Goal: Task Accomplishment & Management: Manage account settings

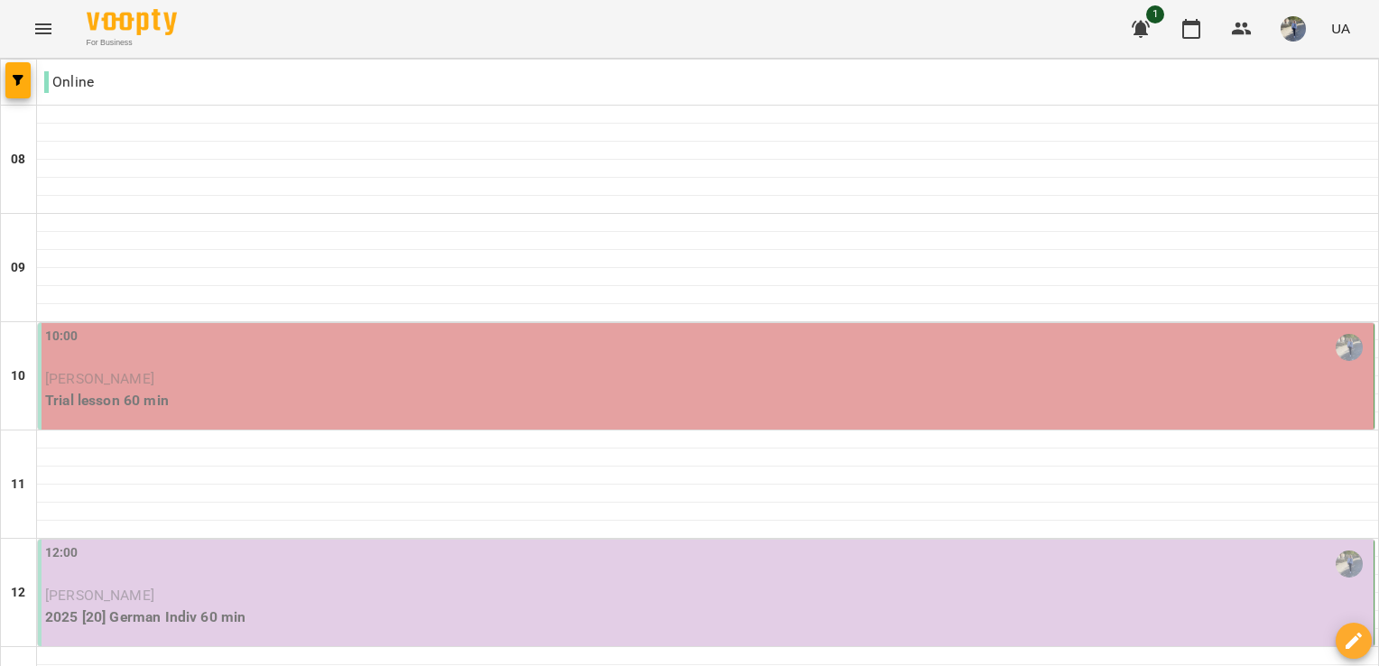
scroll to position [223, 0]
click at [1297, 32] on img "button" at bounding box center [1293, 28] width 25 height 25
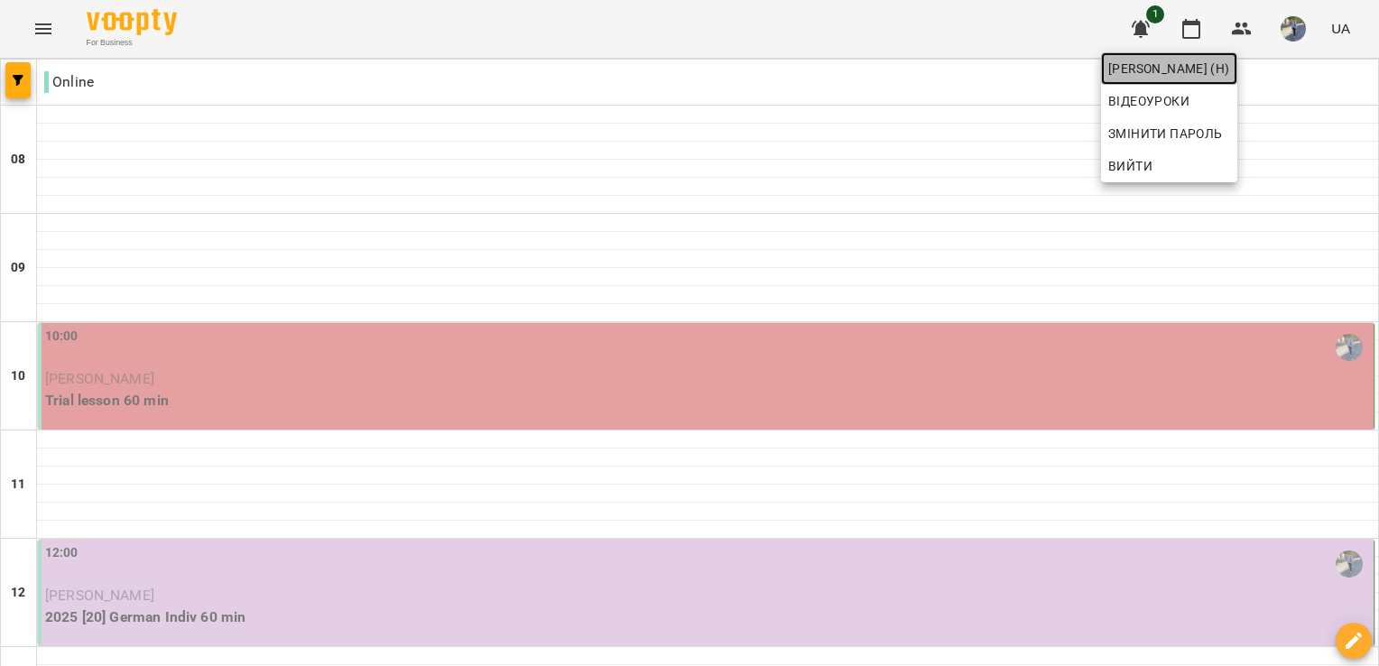
click at [1227, 78] on span "[PERSON_NAME] (н)" at bounding box center [1170, 69] width 122 height 22
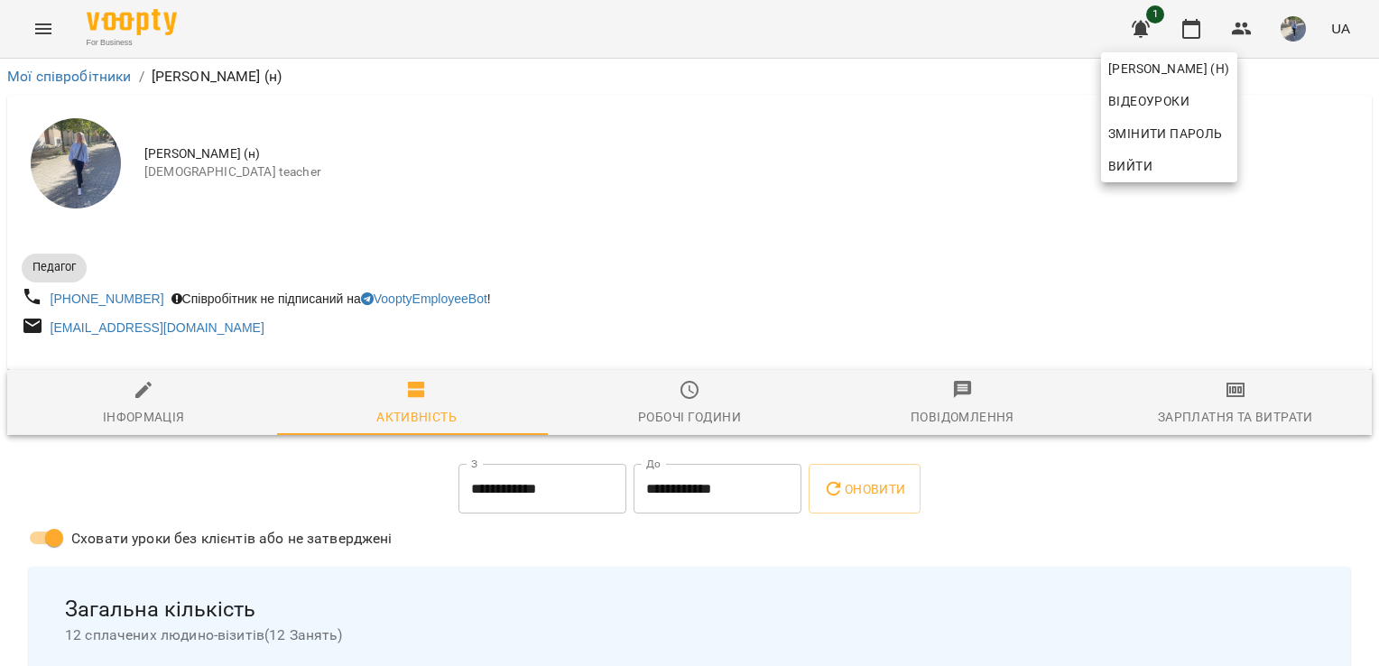
click at [678, 399] on div at bounding box center [689, 333] width 1379 height 666
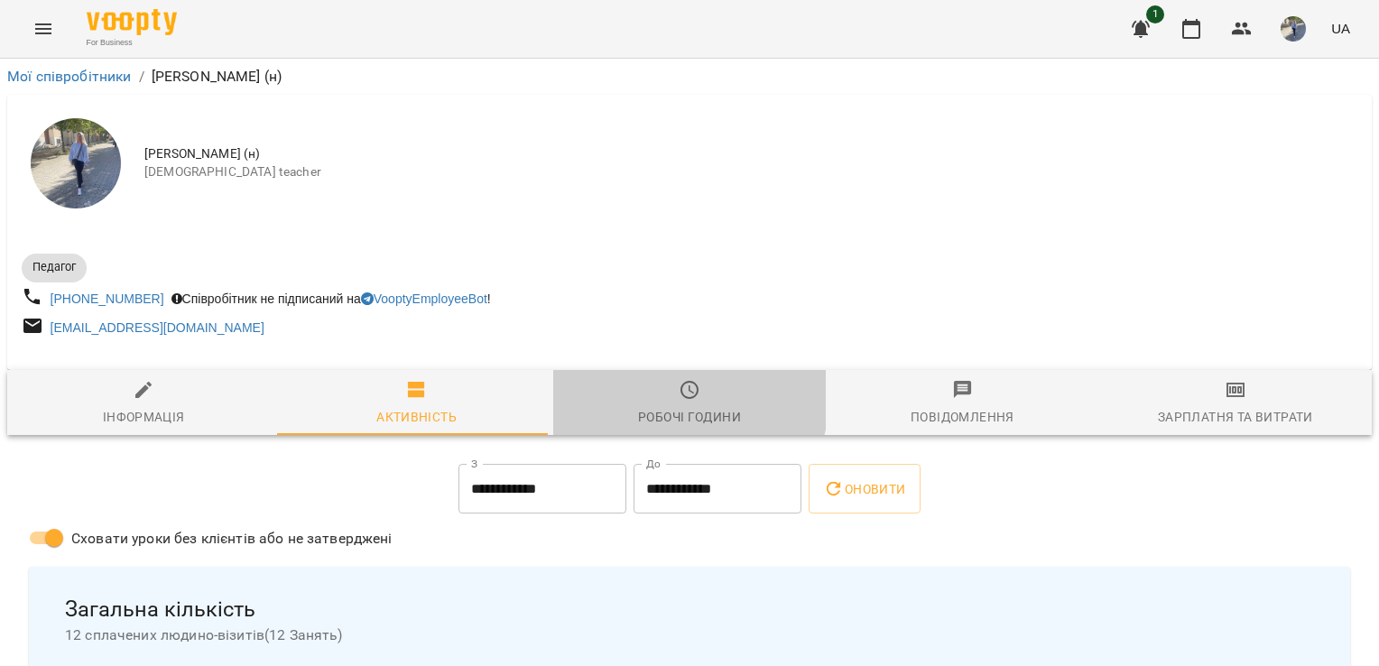
click at [679, 399] on icon "button" at bounding box center [690, 390] width 22 height 22
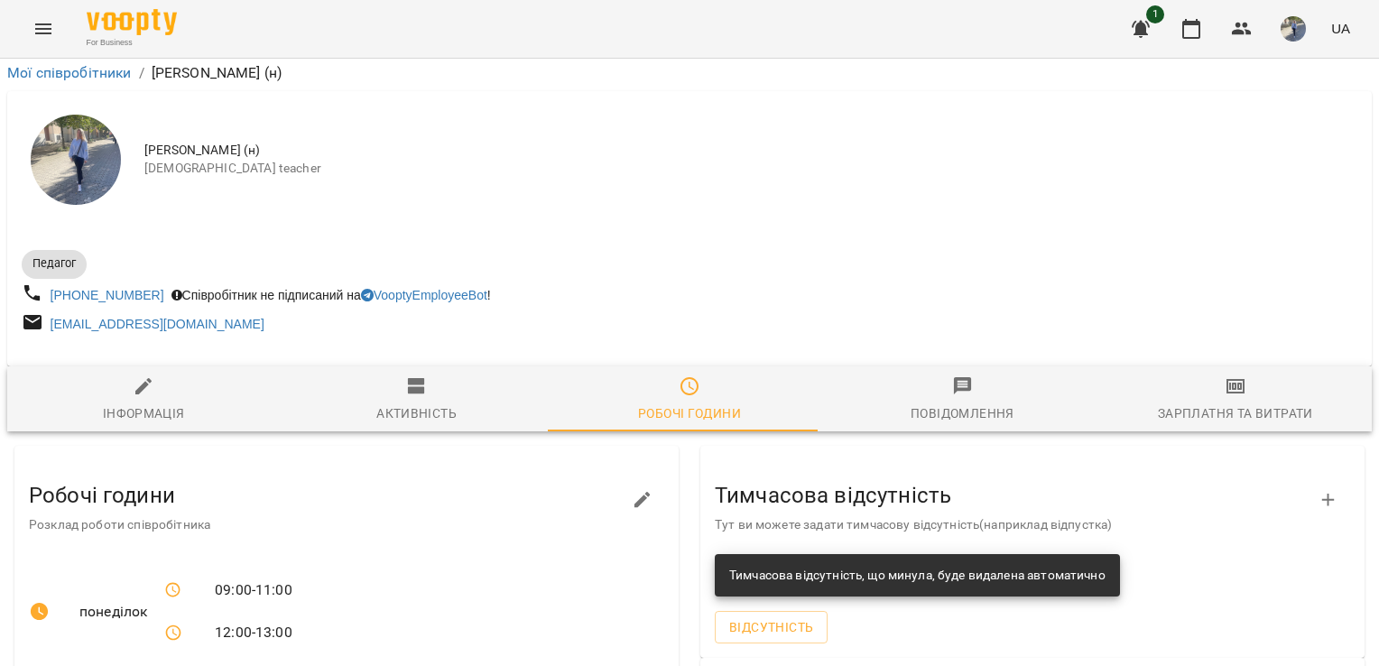
scroll to position [559, 0]
drag, startPoint x: 1361, startPoint y: 382, endPoint x: 1357, endPoint y: 433, distance: 51.7
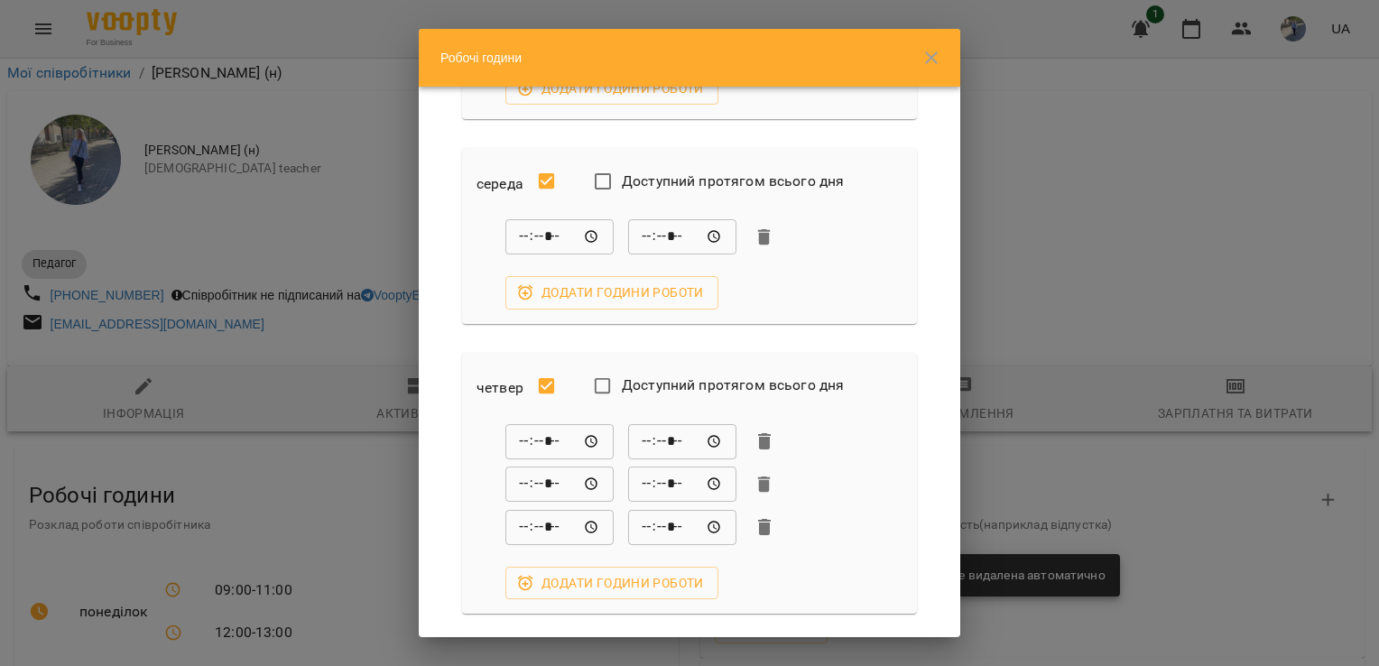
scroll to position [453, 0]
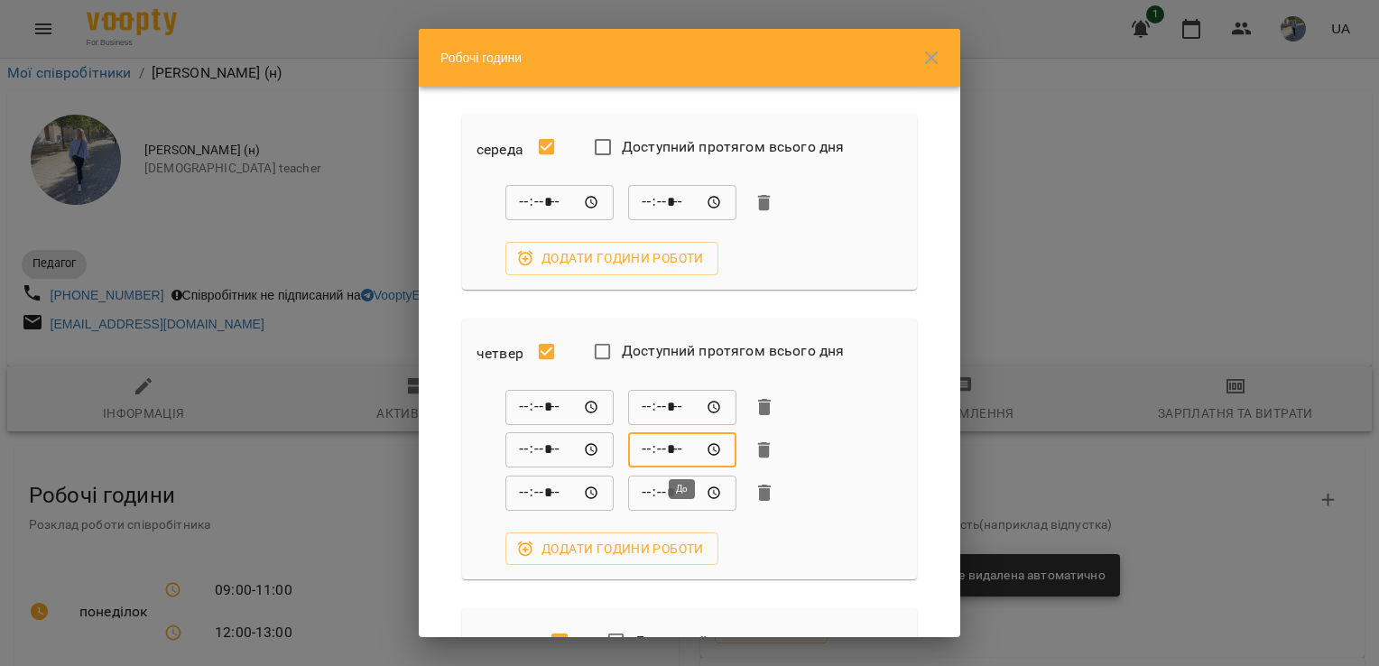
click at [651, 447] on input "*****" at bounding box center [682, 450] width 108 height 36
type input "*****"
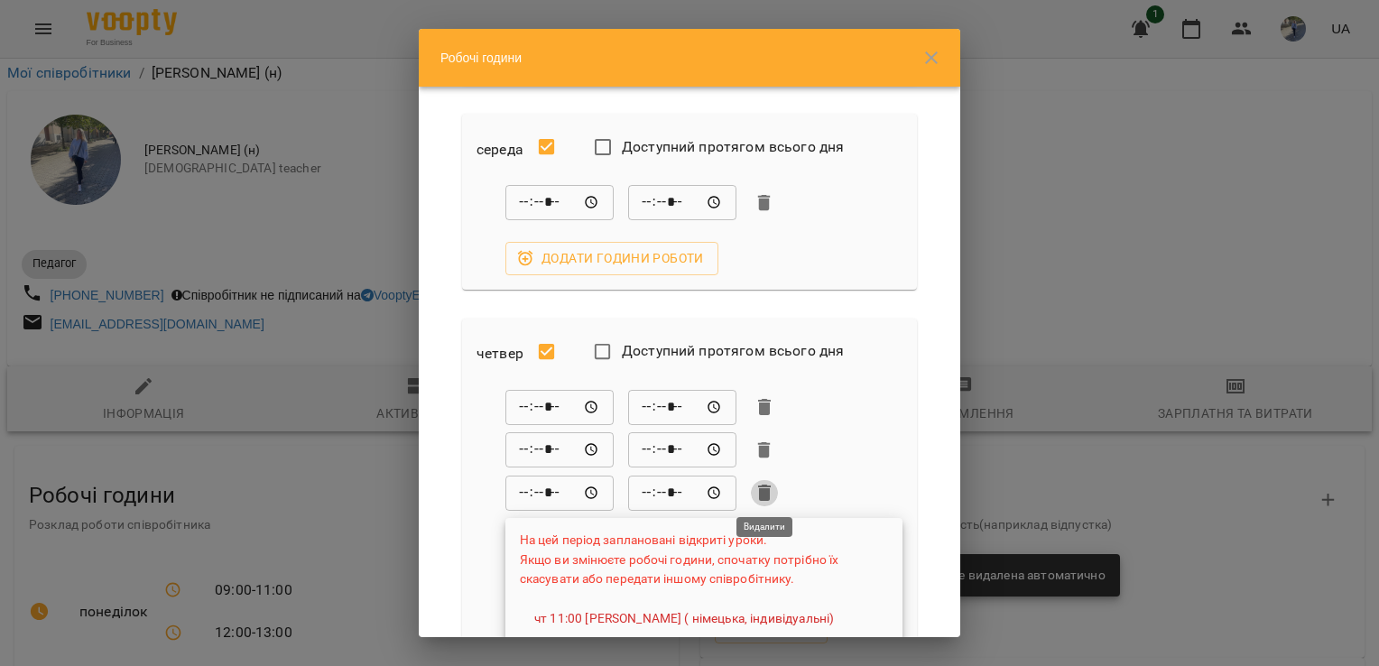
click at [762, 493] on icon "button" at bounding box center [764, 493] width 13 height 16
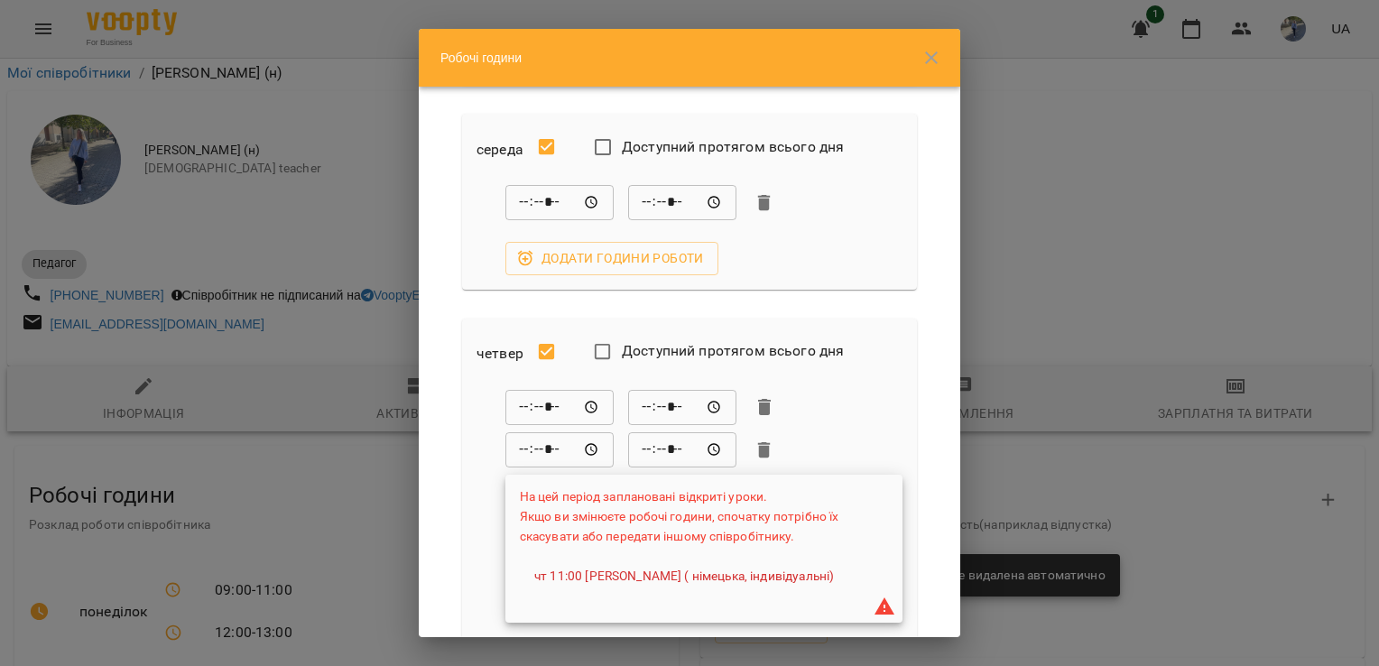
click at [1058, 262] on div "Робочі години понеділок Доступний протягом всього дня ***** ​ ***** ​ ***** ​ *…" at bounding box center [689, 333] width 1379 height 666
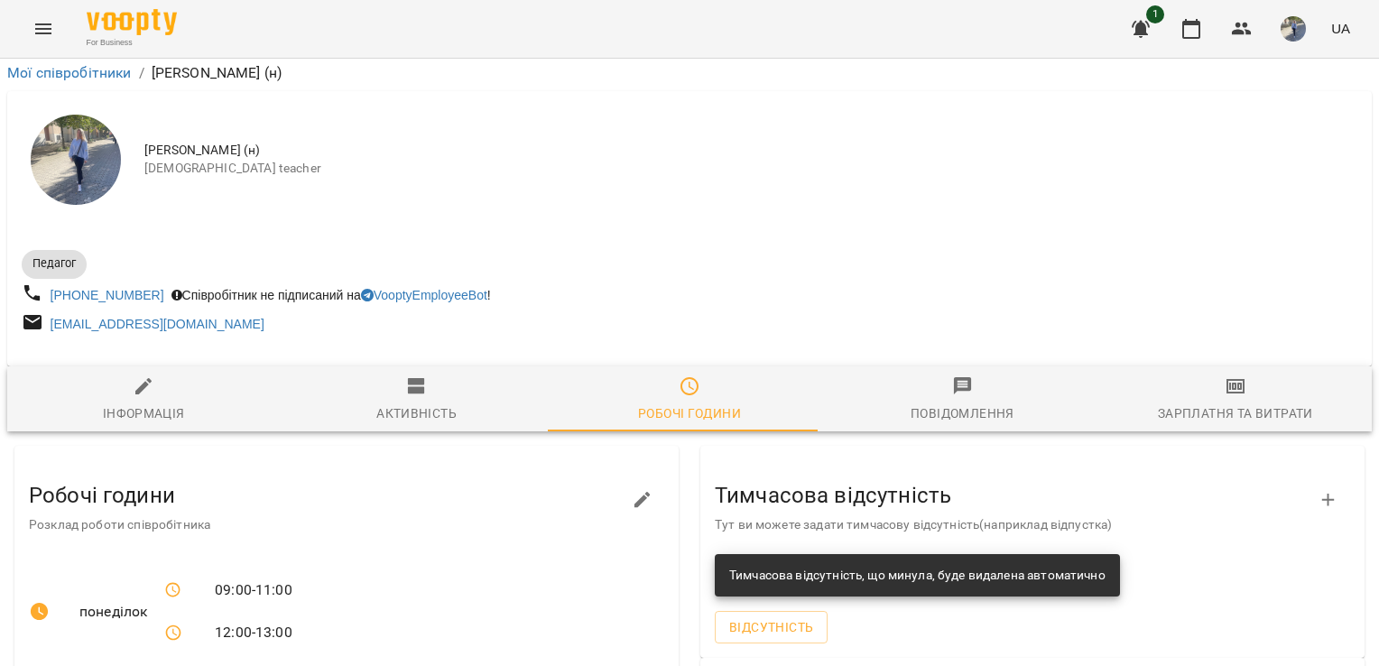
scroll to position [152, 0]
click at [1296, 10] on button "button" at bounding box center [1293, 28] width 47 height 47
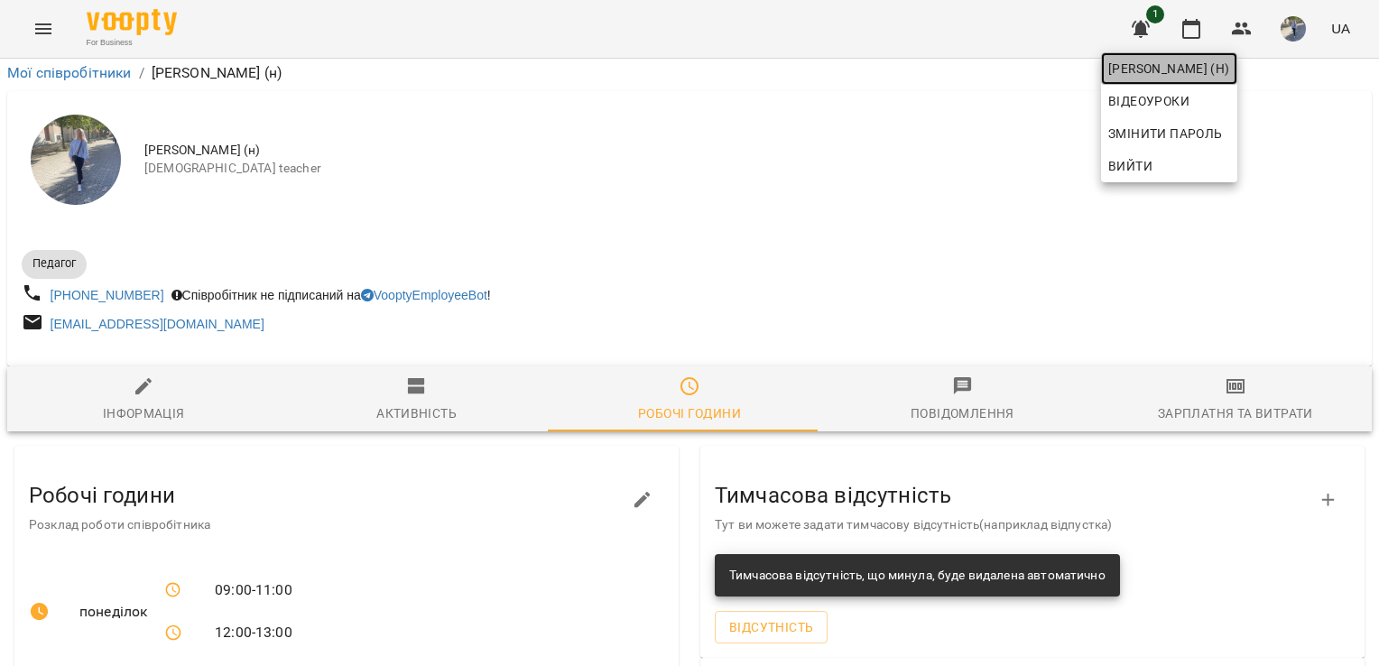
click at [1230, 74] on span "[PERSON_NAME] (н)" at bounding box center [1170, 69] width 122 height 22
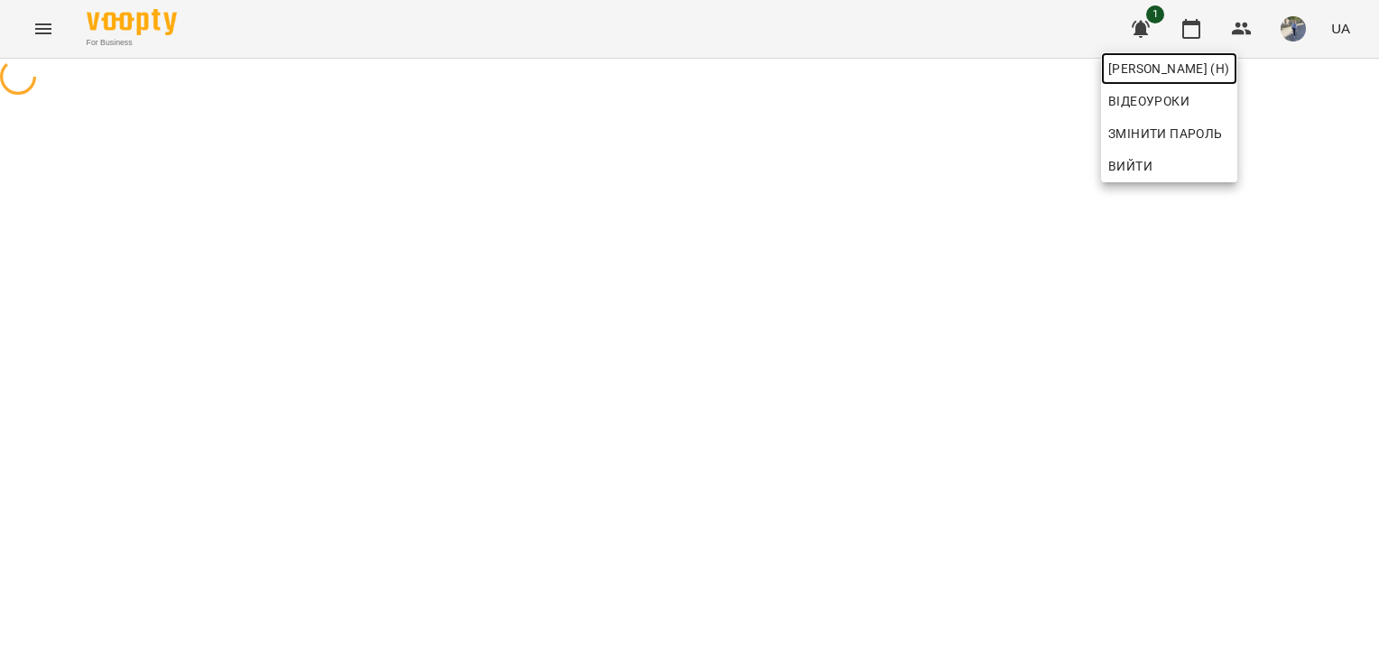
scroll to position [0, 0]
